Goal: Information Seeking & Learning: Learn about a topic

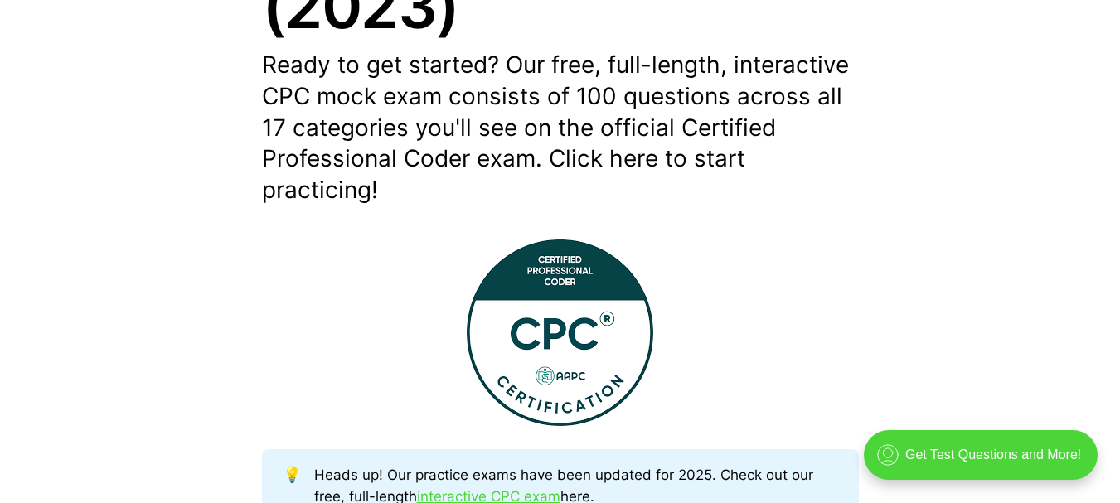
scroll to position [537, 0]
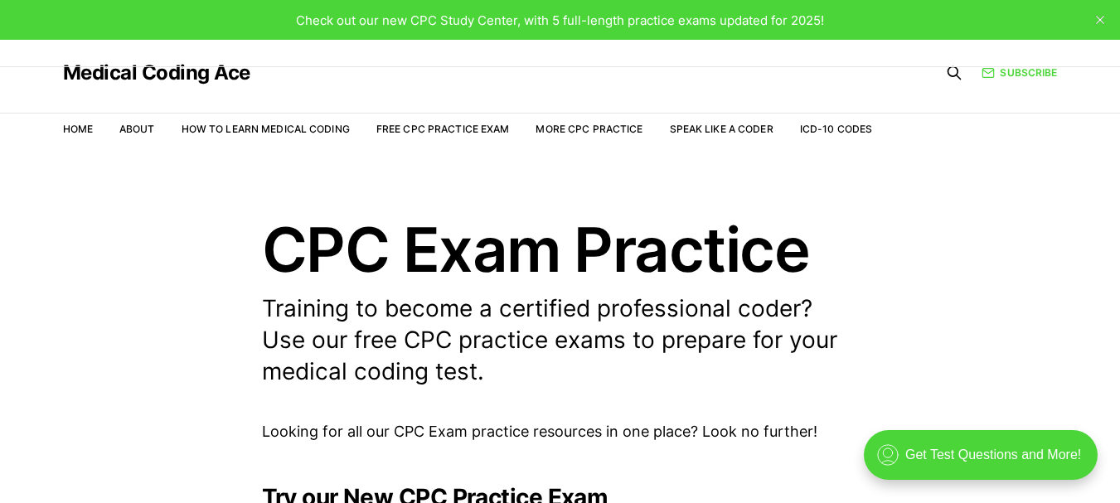
click at [425, 124] on link "Free CPC Practice Exam" at bounding box center [443, 129] width 134 height 12
